Goal: Information Seeking & Learning: Learn about a topic

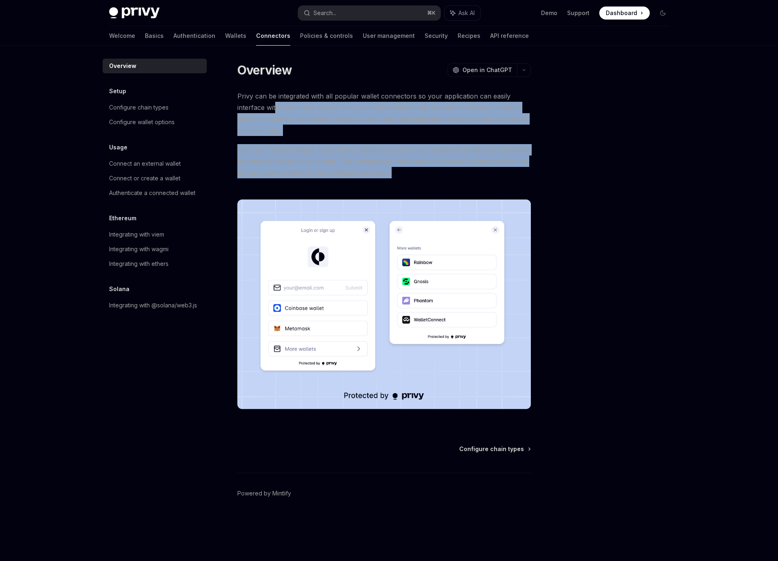
drag, startPoint x: 308, startPoint y: 107, endPoint x: 391, endPoint y: 172, distance: 105.5
click at [391, 172] on div "Privy can be integrated with all popular wallet connectors so your application …" at bounding box center [383, 256] width 293 height 332
click at [352, 156] on span "You can integrate Wagmi, Viem, Ethers, @solana/web3.js, and web3swift to manage…" at bounding box center [383, 161] width 293 height 34
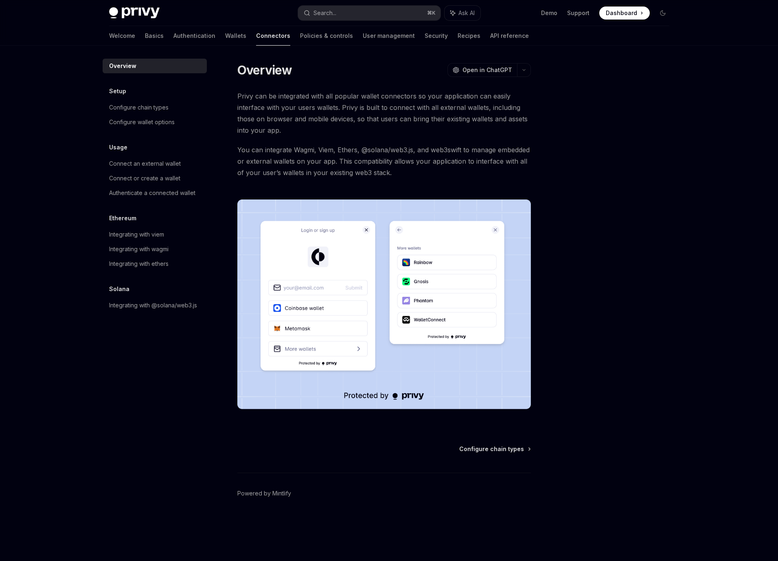
click at [337, 149] on span "You can integrate Wagmi, Viem, Ethers, @solana/web3.js, and web3swift to manage…" at bounding box center [383, 161] width 293 height 34
click at [157, 108] on div "Configure chain types" at bounding box center [138, 108] width 59 height 10
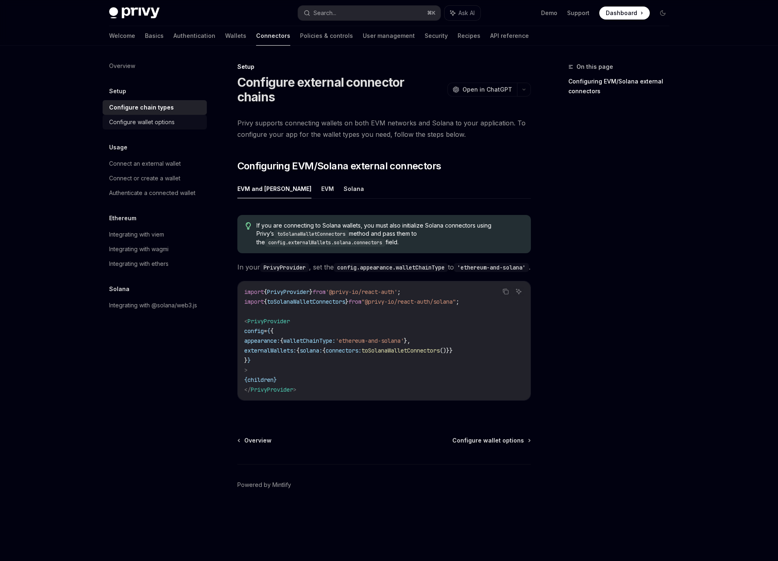
click at [148, 122] on div "Configure wallet options" at bounding box center [142, 122] width 66 height 10
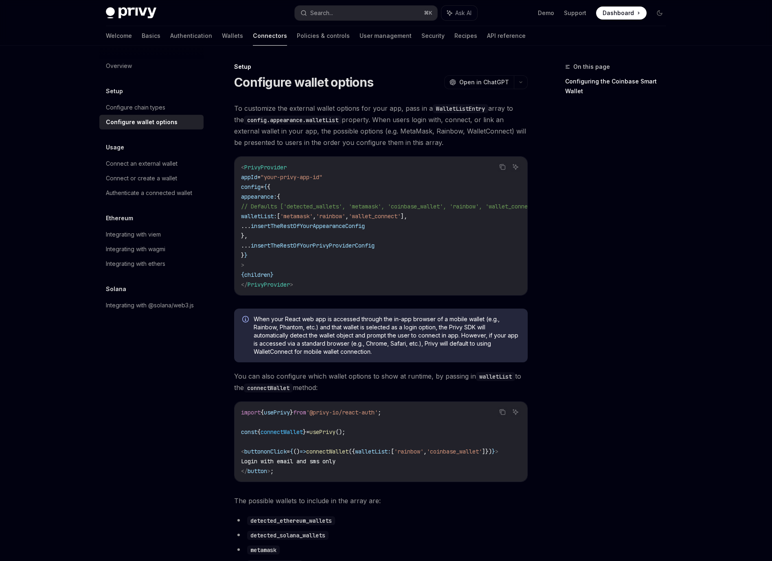
click at [313, 213] on span "'metamask'" at bounding box center [296, 215] width 33 height 7
click at [345, 216] on span "'rainbow'" at bounding box center [330, 215] width 29 height 7
click at [147, 111] on div "Configure chain types" at bounding box center [135, 108] width 59 height 10
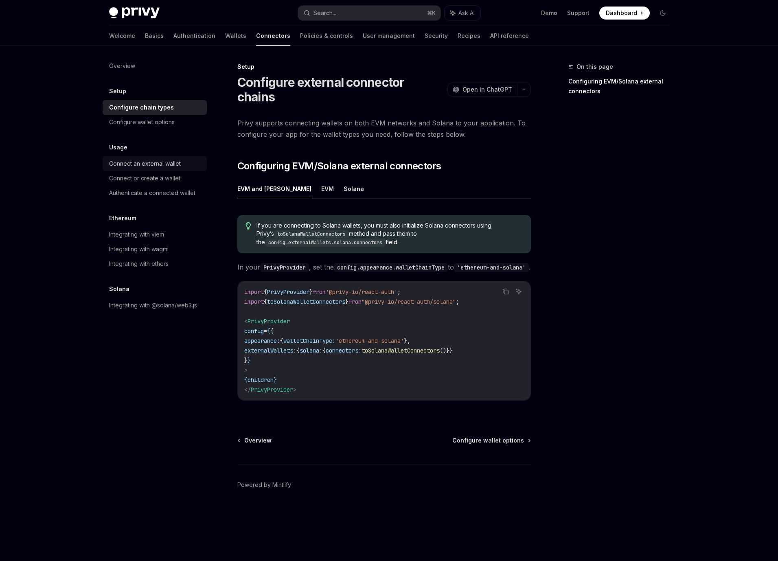
click at [138, 160] on div "Connect an external wallet" at bounding box center [145, 164] width 72 height 10
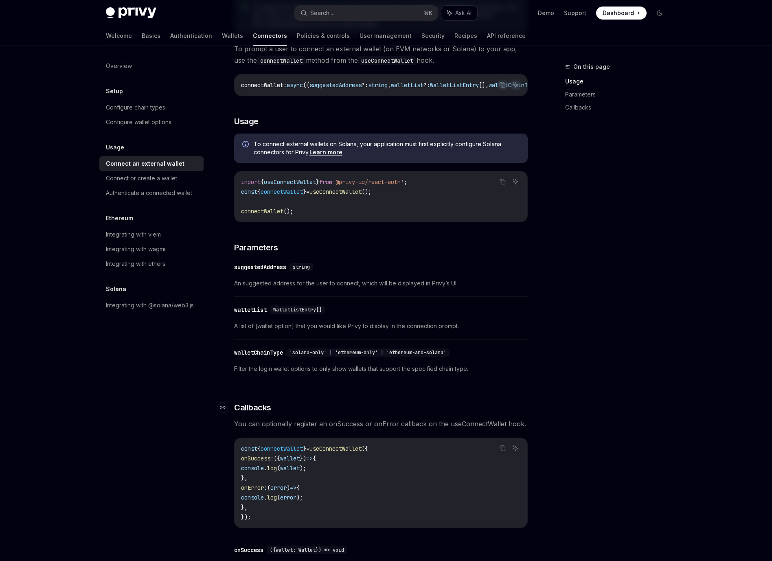
scroll to position [225, 0]
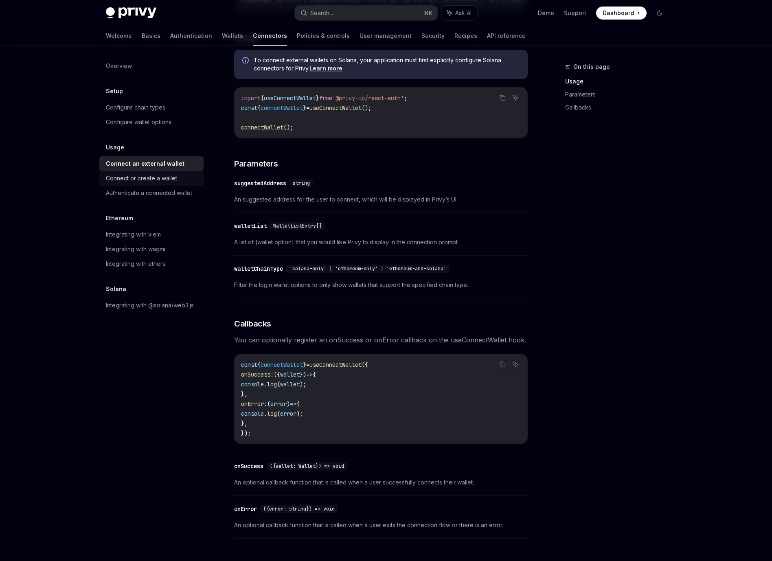
click at [140, 184] on link "Connect or create a wallet" at bounding box center [151, 178] width 104 height 15
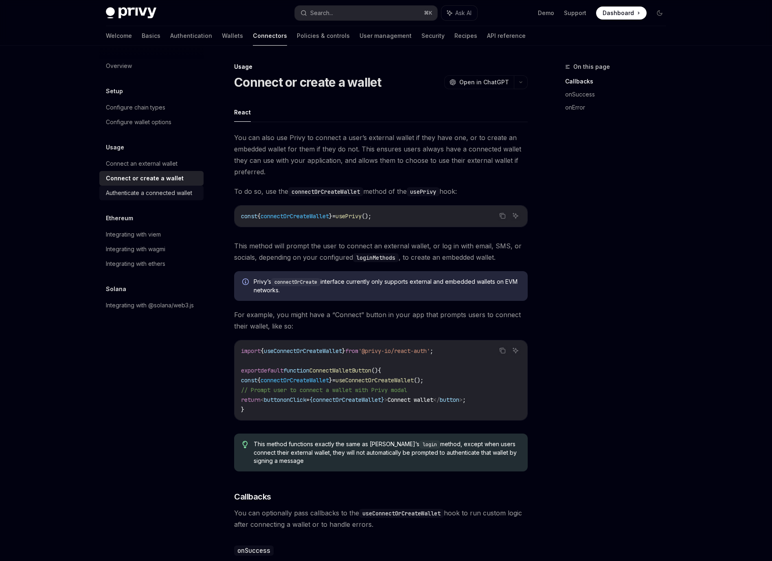
click at [142, 190] on div "Authenticate a connected wallet" at bounding box center [149, 193] width 86 height 10
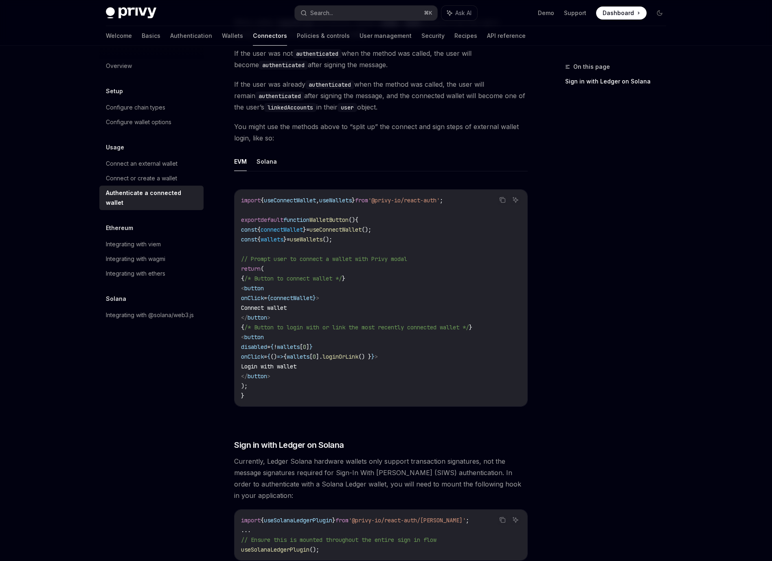
scroll to position [361, 0]
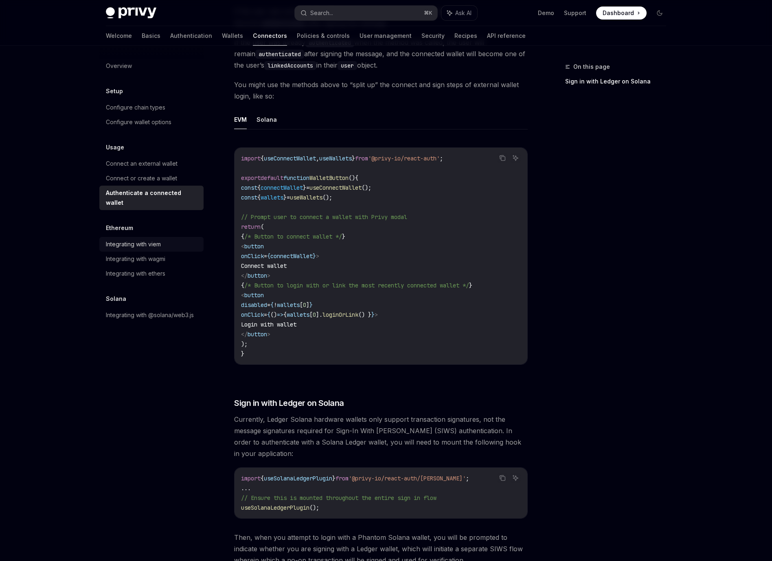
click at [146, 239] on div "Integrating with viem" at bounding box center [133, 244] width 55 height 10
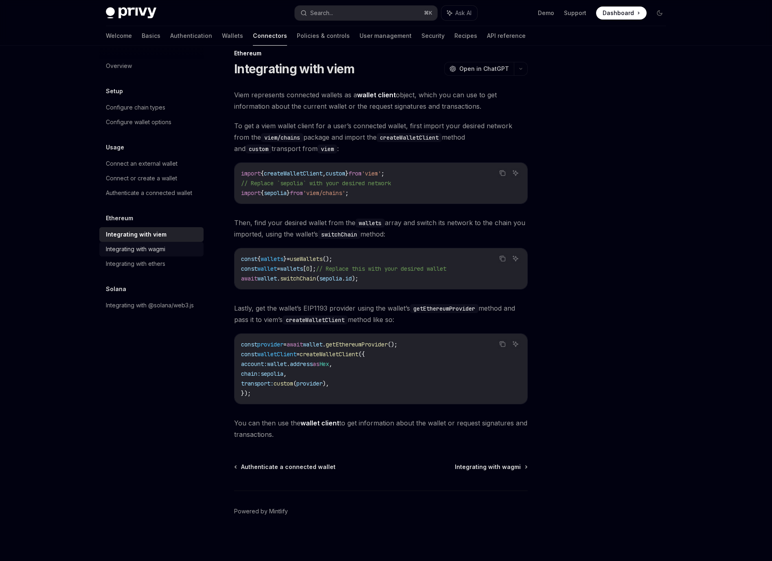
click at [140, 252] on div "Integrating with wagmi" at bounding box center [135, 249] width 59 height 10
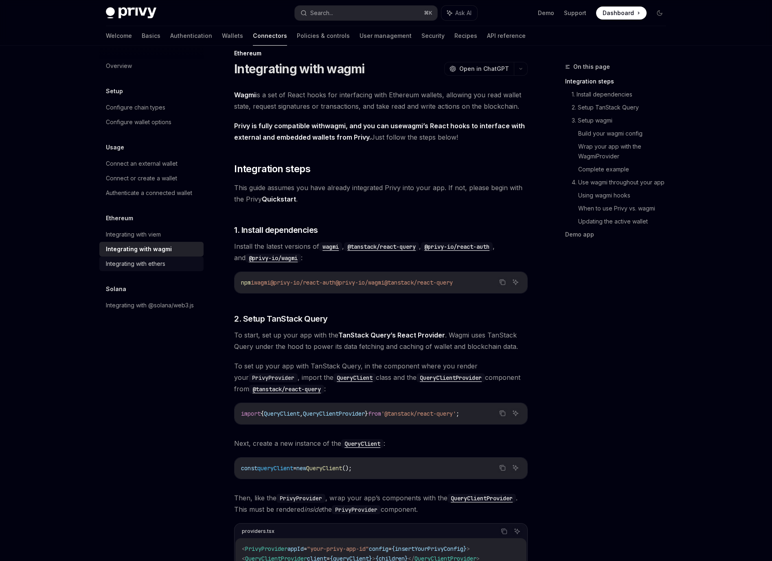
click at [140, 263] on div "Integrating with ethers" at bounding box center [135, 264] width 59 height 10
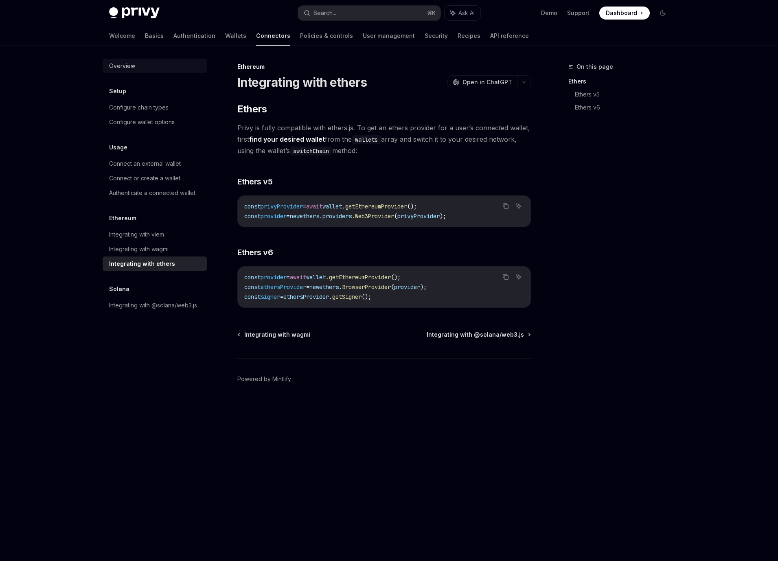
click at [127, 61] on div "Overview" at bounding box center [122, 66] width 26 height 10
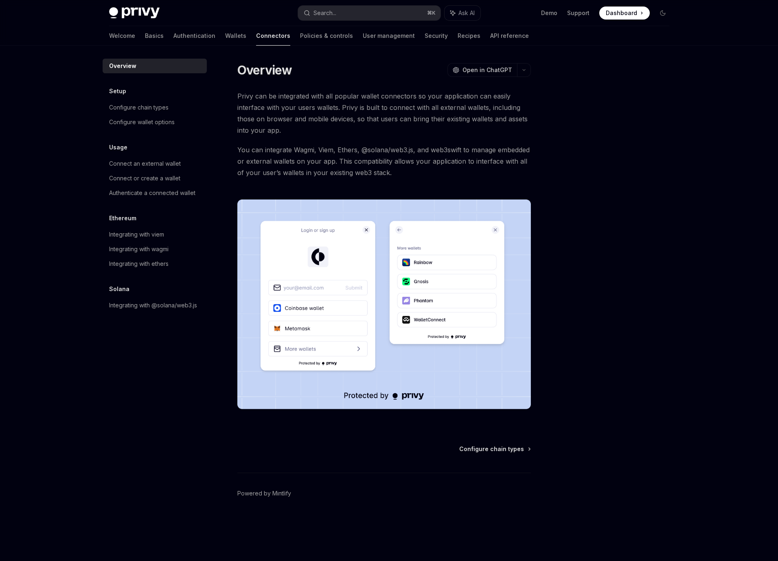
type textarea "*"
click at [333, 483] on footer "Powered by Mintlify" at bounding box center [383, 507] width 293 height 70
